Goal: Task Accomplishment & Management: Complete application form

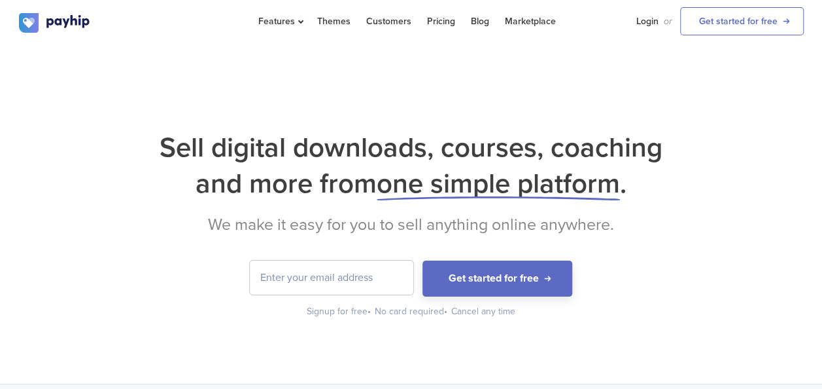
click at [503, 301] on div "Get started for free Signup for free • No card required • Cancel any time" at bounding box center [411, 289] width 785 height 58
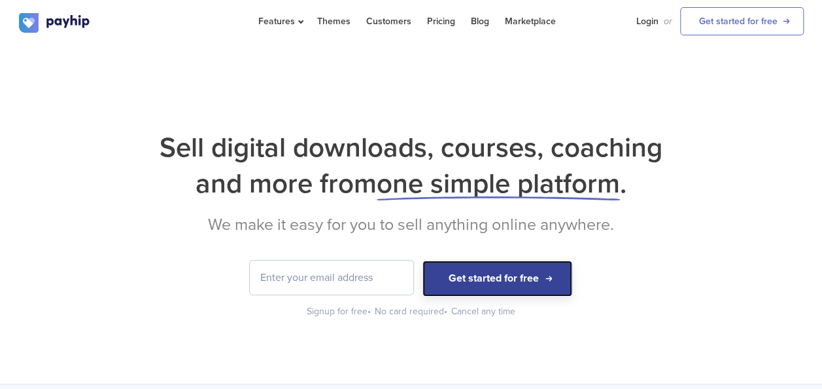
click at [501, 294] on button "Get started for free" at bounding box center [498, 278] width 150 height 36
click at [440, 283] on button "Get started for free" at bounding box center [498, 278] width 150 height 36
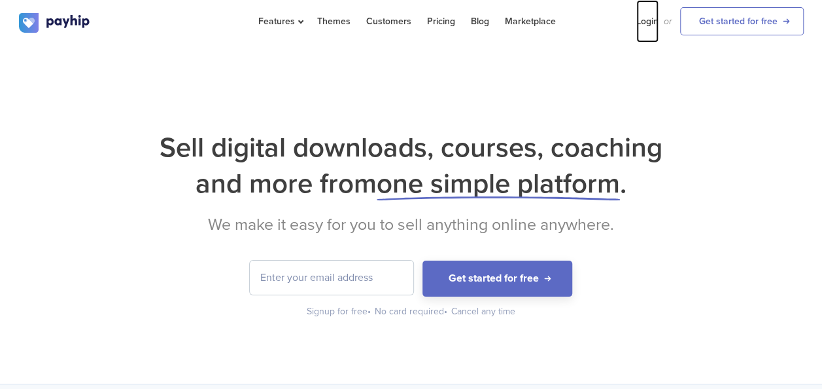
click at [656, 22] on link "Login" at bounding box center [648, 21] width 22 height 43
